Goal: Information Seeking & Learning: Check status

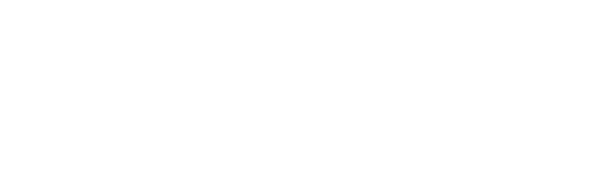
click at [137, 0] on html at bounding box center [303, 0] width 607 height 0
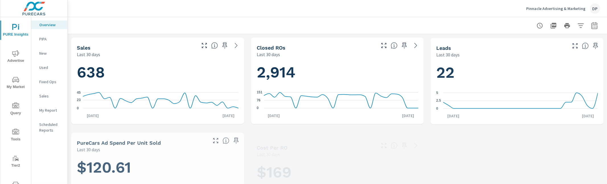
scroll to position [0, 0]
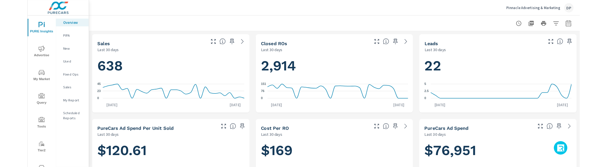
scroll to position [0, 0]
